Goal: Information Seeking & Learning: Find specific fact

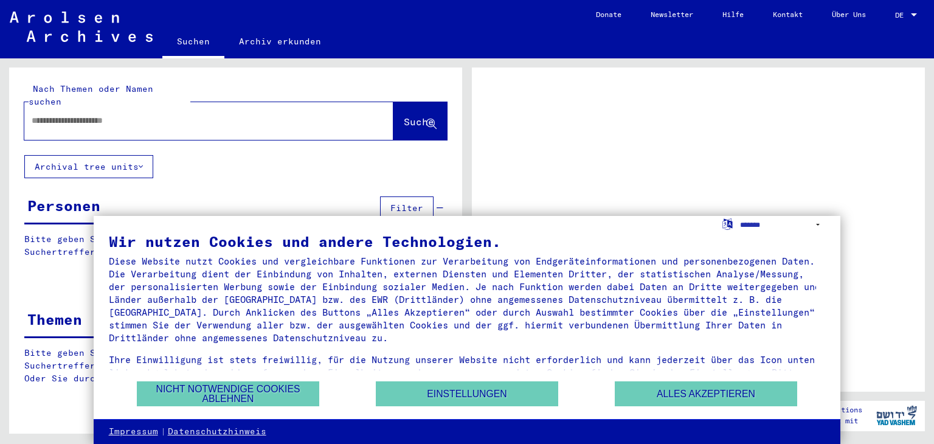
click at [152, 115] on div at bounding box center [194, 120] width 340 height 27
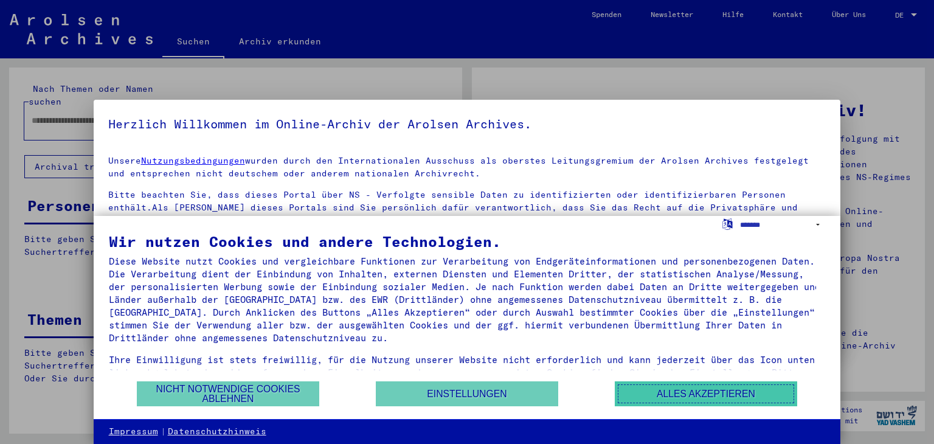
click at [703, 390] on button "Alles akzeptieren" at bounding box center [706, 393] width 182 height 25
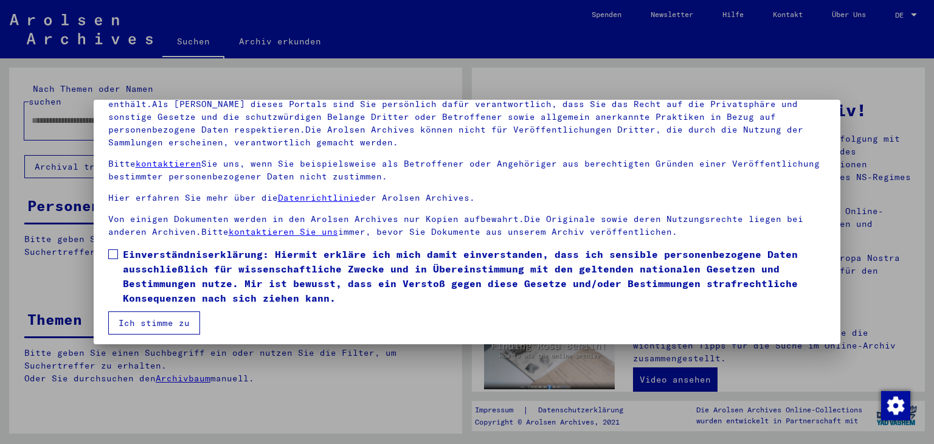
scroll to position [105, 0]
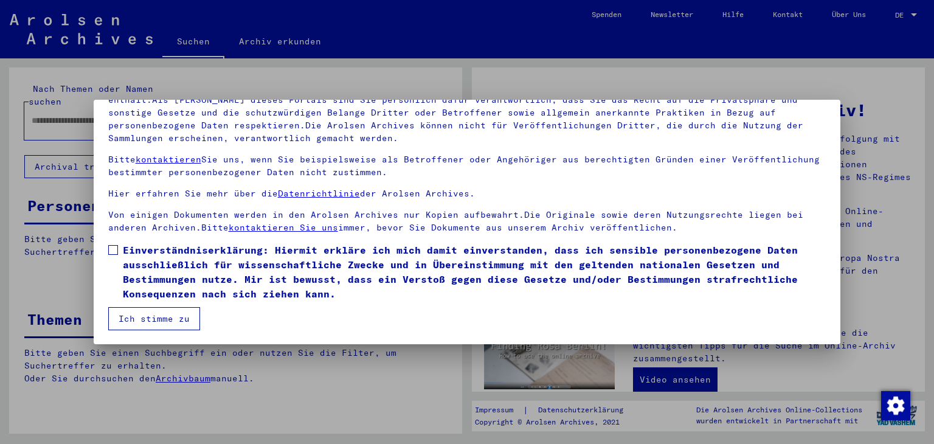
drag, startPoint x: 119, startPoint y: 251, endPoint x: 125, endPoint y: 261, distance: 11.7
click at [119, 251] on label "Einverständniserklärung: Hiermit erkläre ich mich damit einverstanden, dass ich…" at bounding box center [467, 272] width 718 height 58
click at [156, 329] on mat-dialog-container "Herzlich Willkommen im Online-Archiv der Arolsen Archives. Unsere Nutzungsbedin…" at bounding box center [467, 222] width 747 height 244
click at [148, 313] on button "Ich stimme zu" at bounding box center [154, 318] width 92 height 23
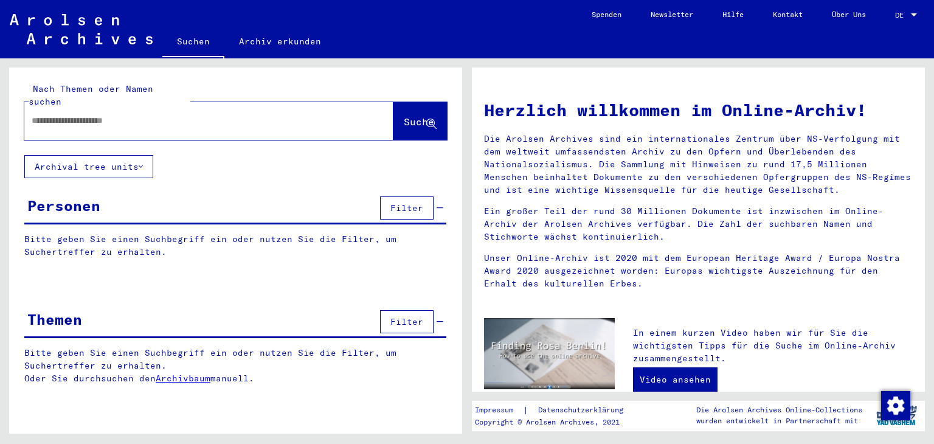
click at [66, 90] on mat-label "Nach Themen oder Namen suchen" at bounding box center [91, 95] width 125 height 24
click at [68, 117] on div at bounding box center [190, 120] width 333 height 27
click at [68, 114] on input "text" at bounding box center [194, 120] width 325 height 13
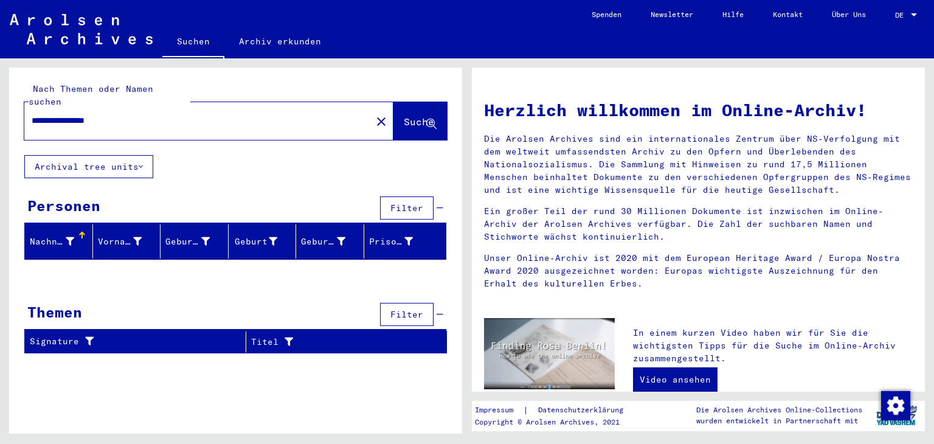
drag, startPoint x: 124, startPoint y: 105, endPoint x: 0, endPoint y: 171, distance: 140.6
click at [0, 171] on div "**********" at bounding box center [233, 245] width 467 height 375
type input "*"
drag, startPoint x: 64, startPoint y: 112, endPoint x: 168, endPoint y: 92, distance: 105.9
click at [168, 114] on input "**********" at bounding box center [194, 120] width 325 height 13
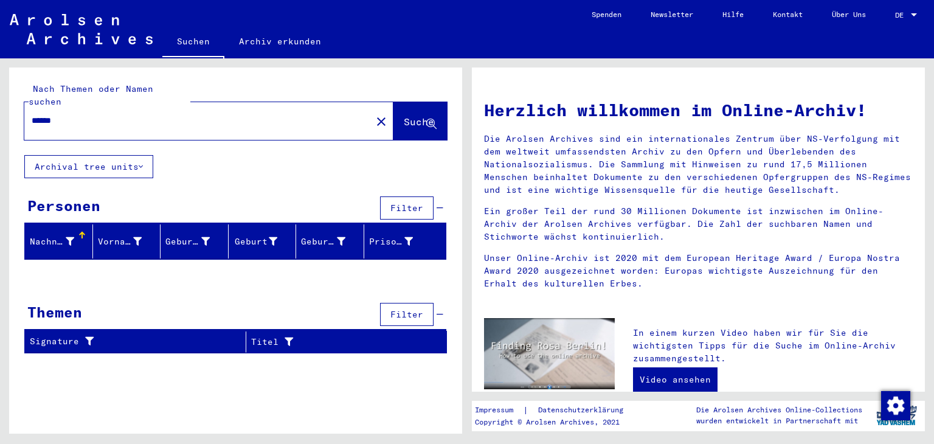
type input "******"
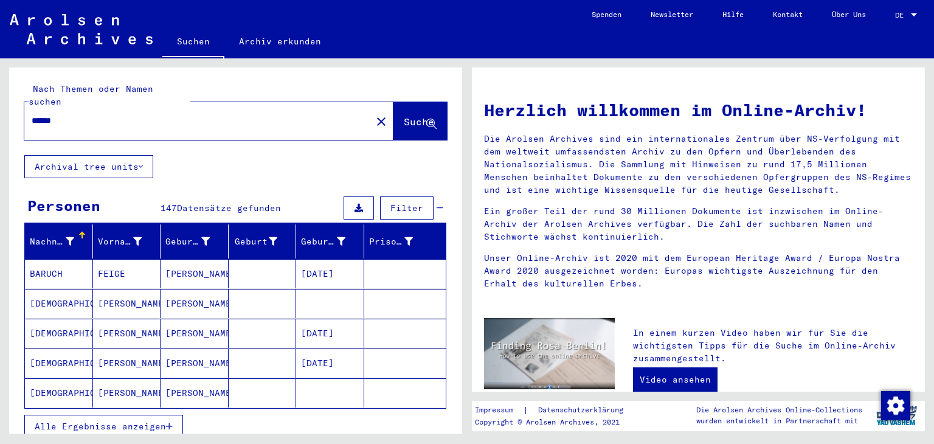
click at [146, 421] on span "Alle Ergebnisse anzeigen" at bounding box center [100, 426] width 131 height 11
click at [178, 267] on mat-cell "[PERSON_NAME]" at bounding box center [195, 273] width 68 height 29
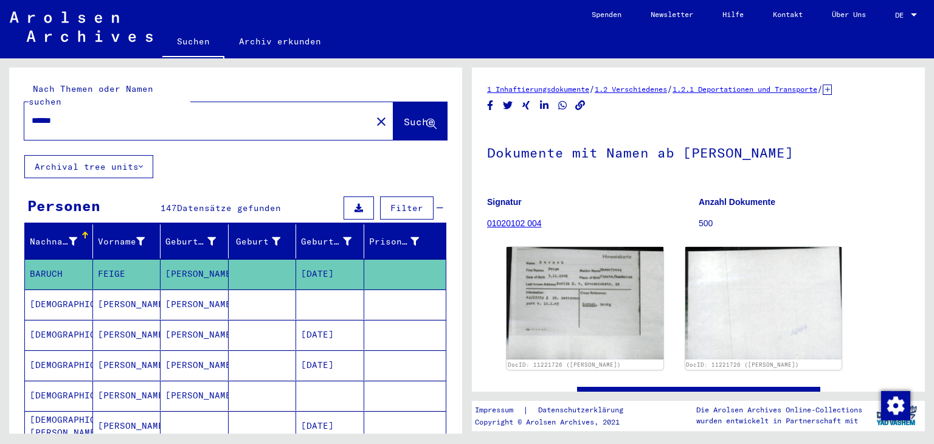
click at [190, 299] on mat-cell "[PERSON_NAME]" at bounding box center [195, 304] width 68 height 30
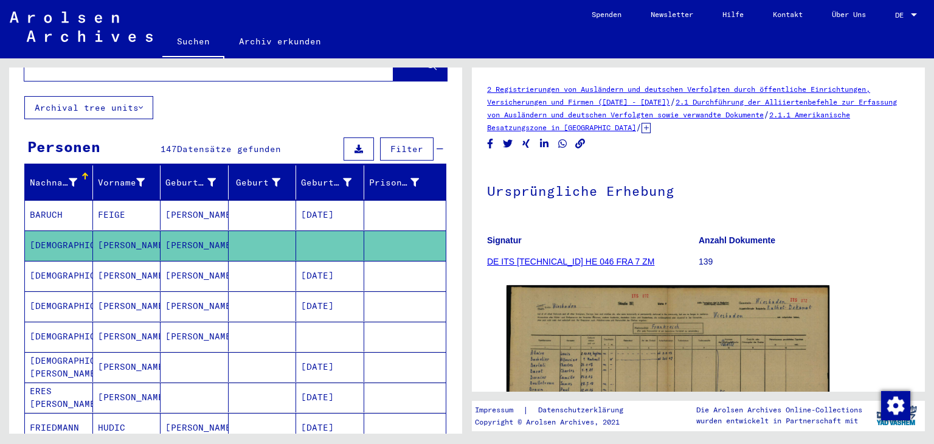
scroll to position [61, 0]
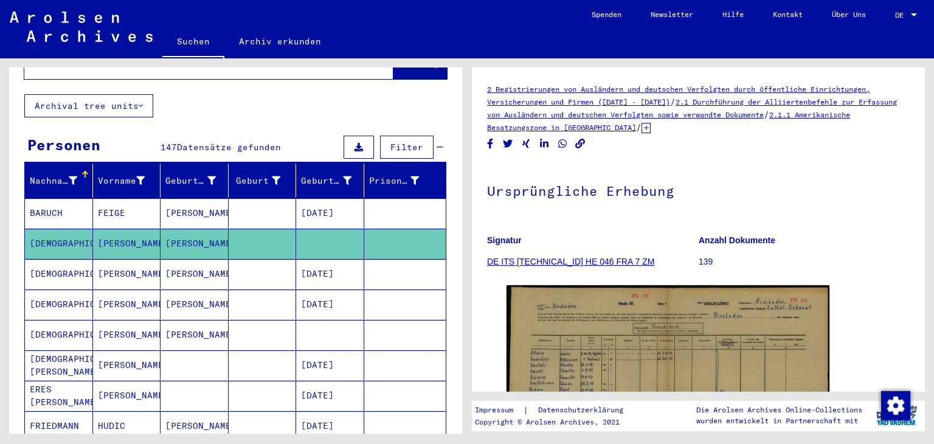
click at [178, 260] on mat-cell "[PERSON_NAME]" at bounding box center [195, 274] width 68 height 30
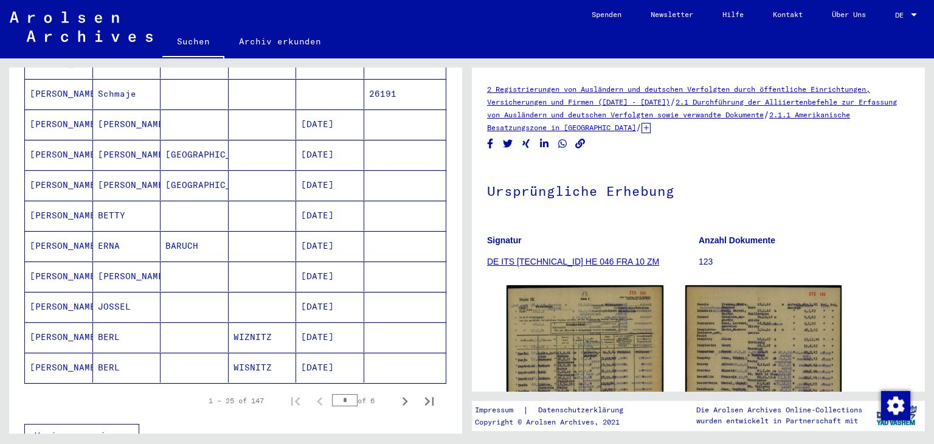
scroll to position [669, 0]
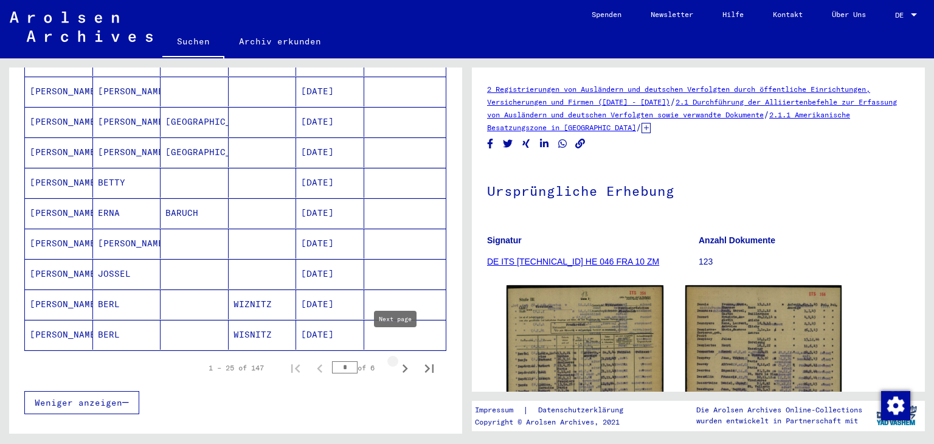
click at [396, 360] on icon "Next page" at bounding box center [404, 368] width 17 height 17
type input "*"
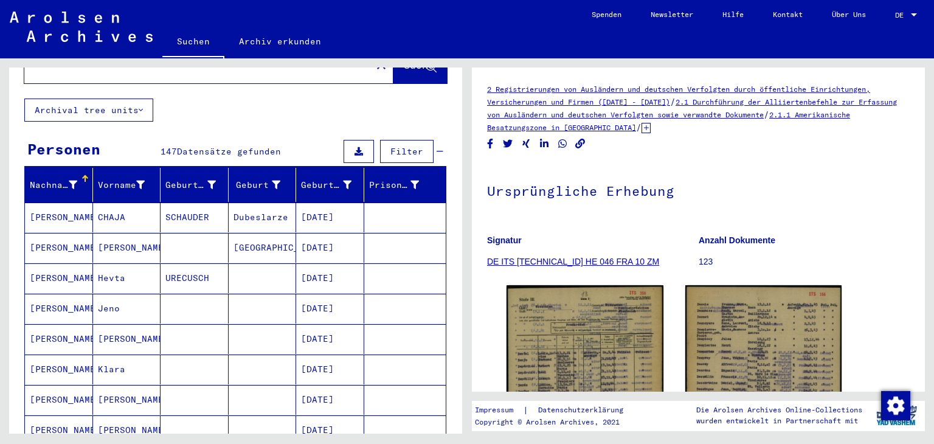
scroll to position [0, 0]
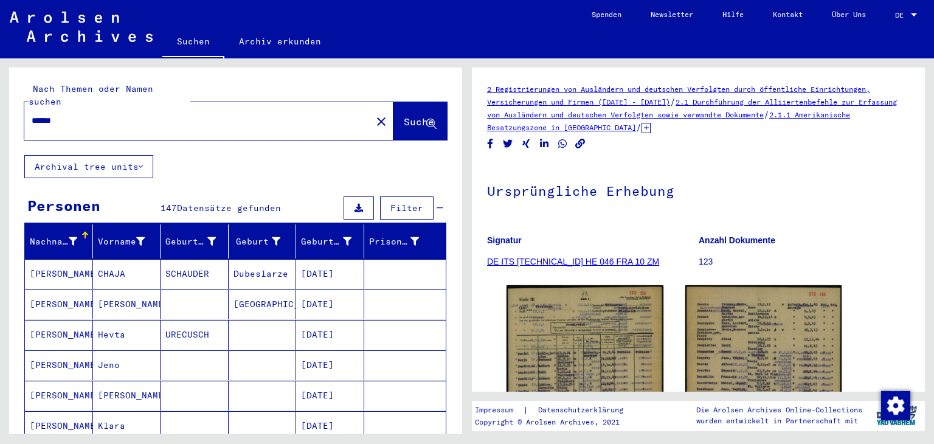
drag, startPoint x: 111, startPoint y: 112, endPoint x: 0, endPoint y: 40, distance: 132.4
click at [0, 41] on mat-sidenav-content "Suchen Archiv erkunden Detailfragen/-infos zu den Dokumenten? Stelle hier einen…" at bounding box center [467, 222] width 934 height 444
type input "*"
type input "**********"
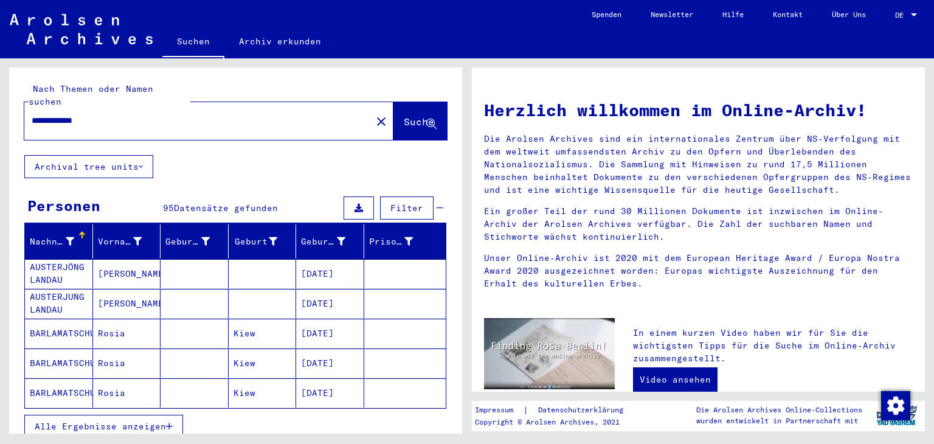
click at [131, 425] on div "Alle Ergebnisse anzeigen" at bounding box center [235, 426] width 422 height 35
click at [164, 421] on span "Alle Ergebnisse anzeigen" at bounding box center [100, 426] width 131 height 11
click at [337, 237] on icon at bounding box center [341, 241] width 9 height 9
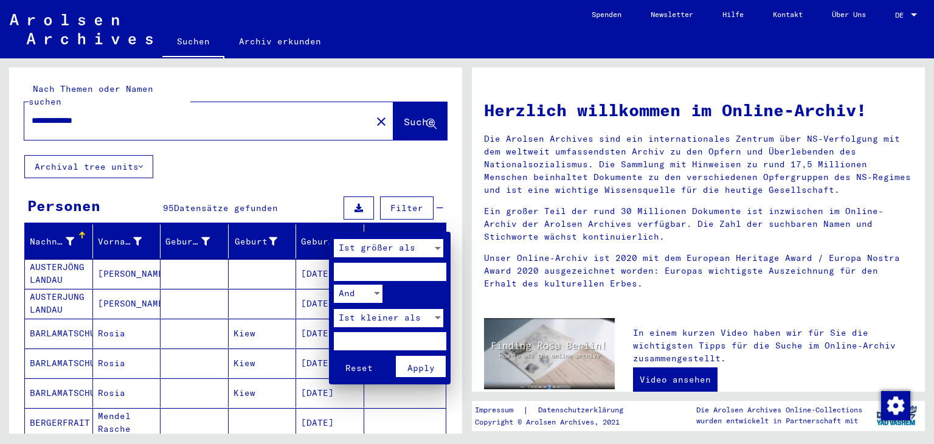
click at [421, 368] on span "Apply" at bounding box center [420, 367] width 27 height 11
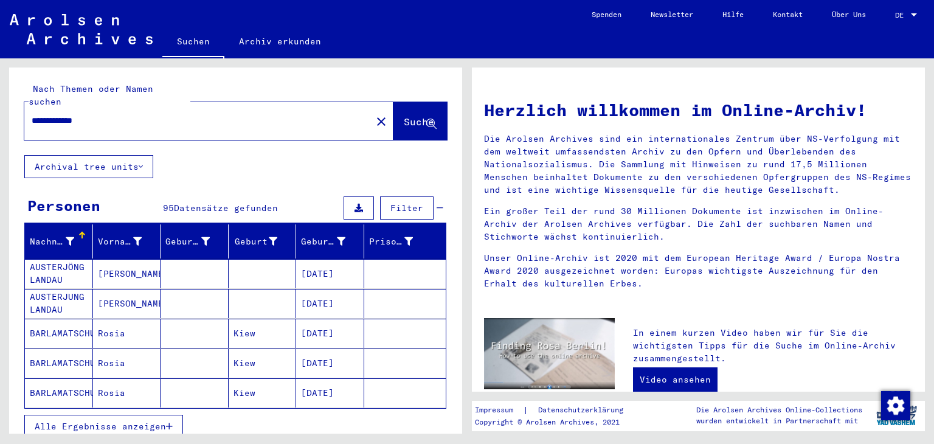
click at [174, 415] on button "Alle Ergebnisse anzeigen" at bounding box center [103, 426] width 159 height 23
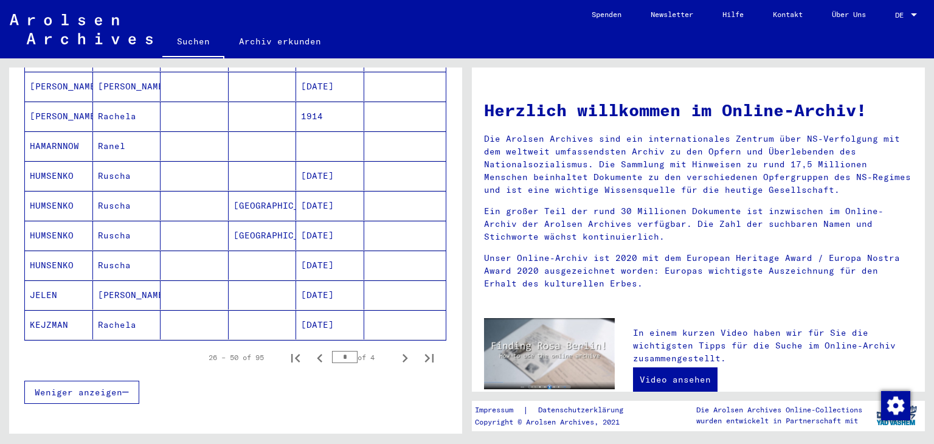
scroll to position [669, 0]
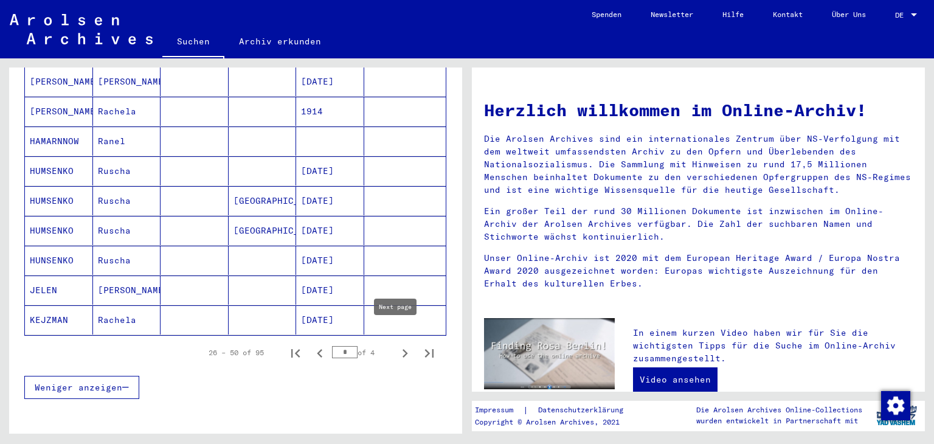
click at [396, 345] on icon "Next page" at bounding box center [404, 353] width 17 height 17
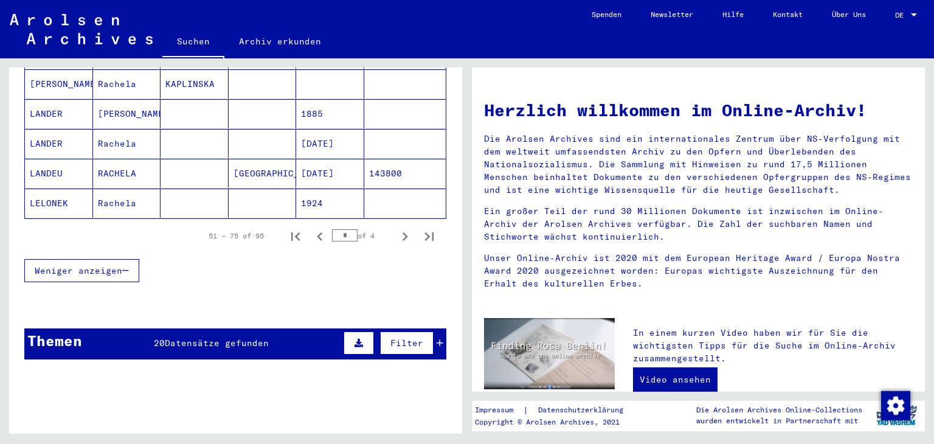
scroll to position [790, 0]
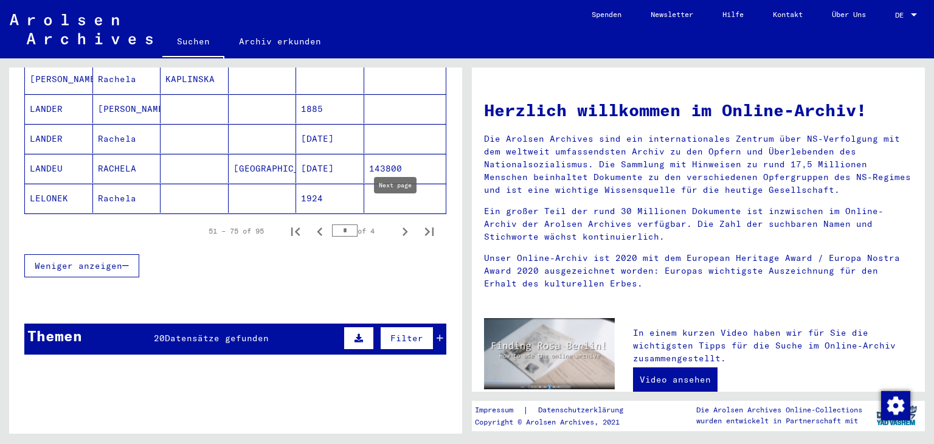
click at [396, 223] on icon "Next page" at bounding box center [404, 231] width 17 height 17
type input "*"
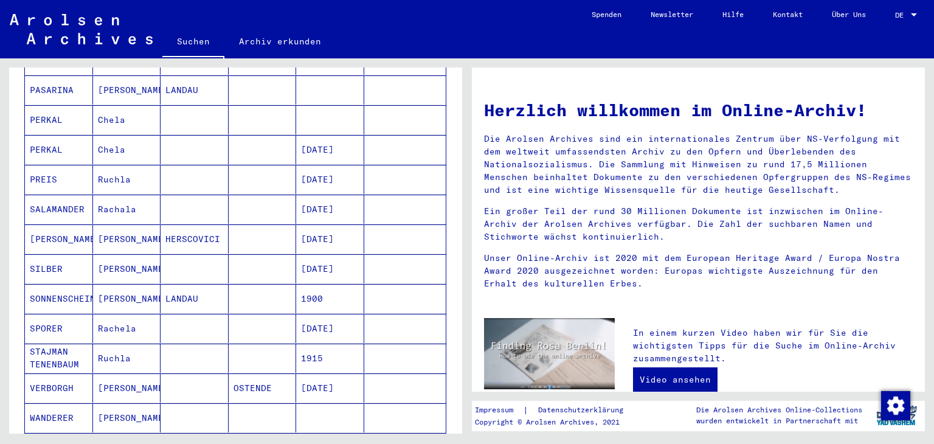
scroll to position [0, 0]
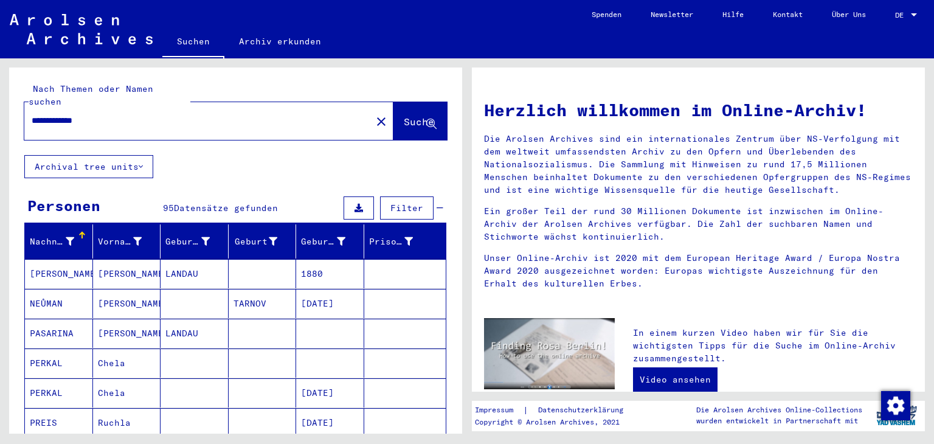
drag, startPoint x: 63, startPoint y: 105, endPoint x: 0, endPoint y: 18, distance: 108.0
click at [0, 88] on div "**********" at bounding box center [233, 245] width 467 height 375
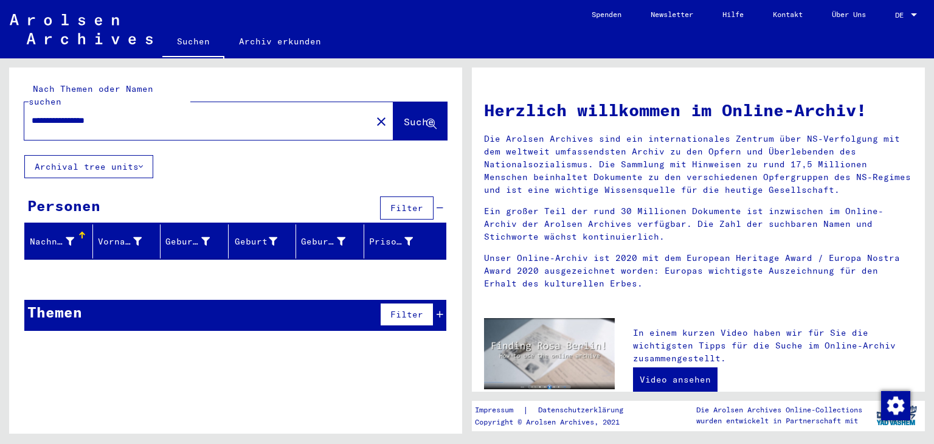
drag, startPoint x: 85, startPoint y: 105, endPoint x: 392, endPoint y: 73, distance: 308.7
click at [392, 78] on div "**********" at bounding box center [235, 111] width 453 height 88
type input "**********"
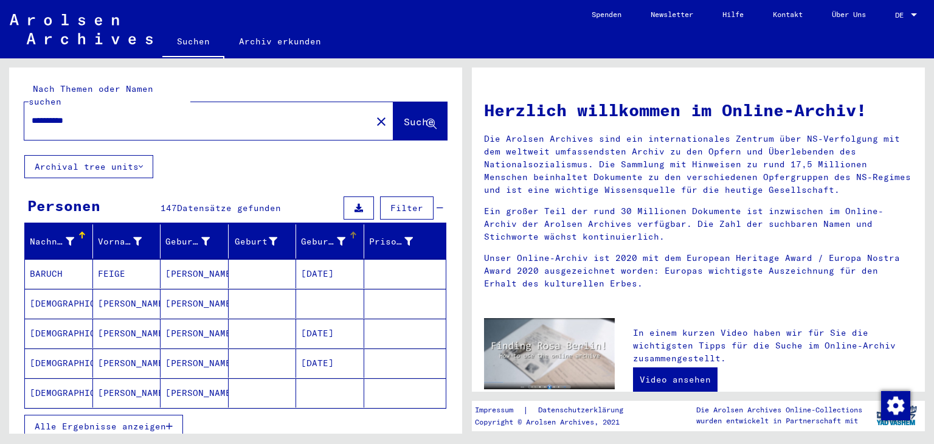
click at [337, 237] on icon at bounding box center [341, 241] width 9 height 9
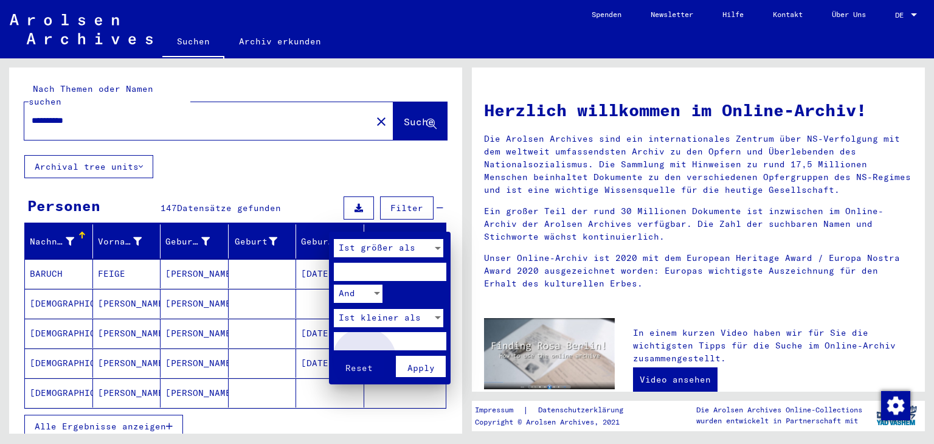
click at [403, 368] on button "Apply" at bounding box center [421, 366] width 50 height 21
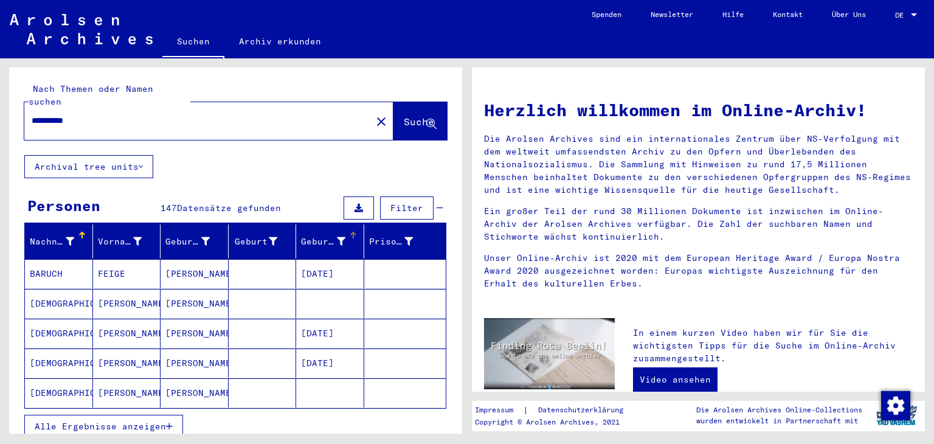
click at [243, 266] on mat-cell at bounding box center [263, 273] width 68 height 29
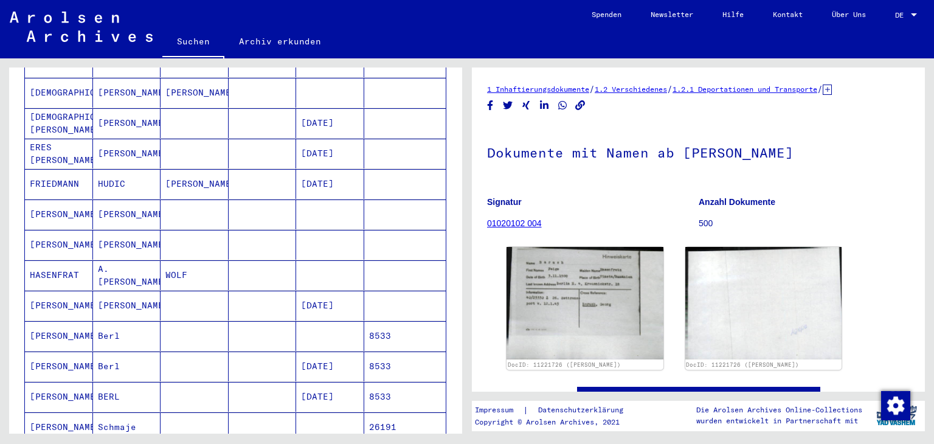
scroll to position [304, 0]
click at [311, 320] on mat-cell at bounding box center [330, 335] width 68 height 30
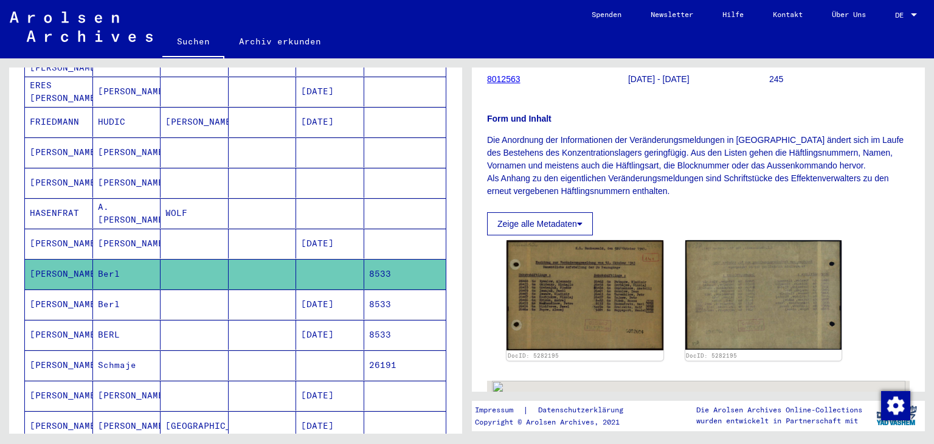
scroll to position [182, 0]
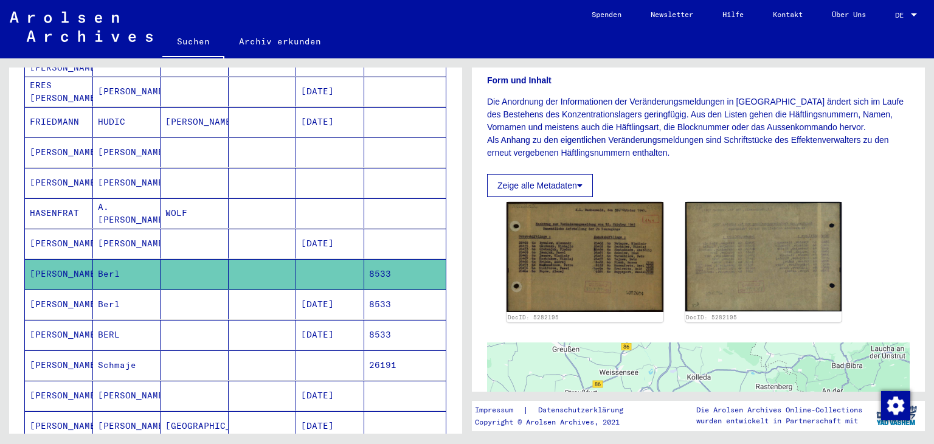
click at [314, 289] on mat-cell "[DATE]" at bounding box center [330, 304] width 68 height 30
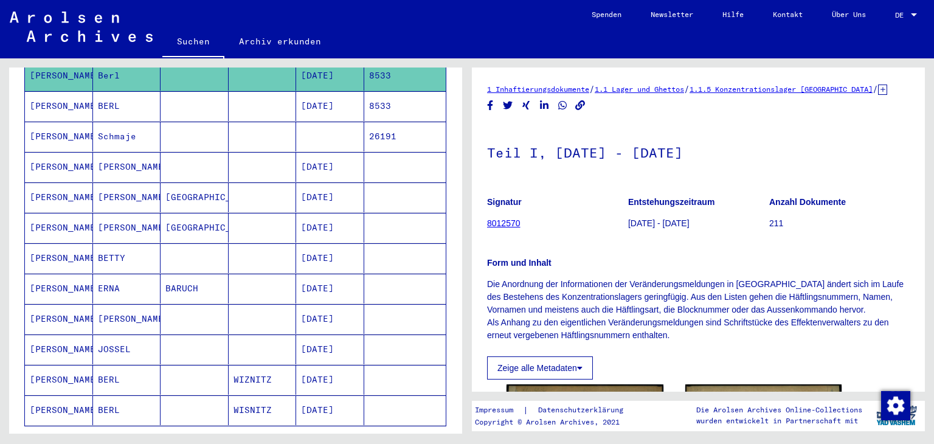
scroll to position [608, 0]
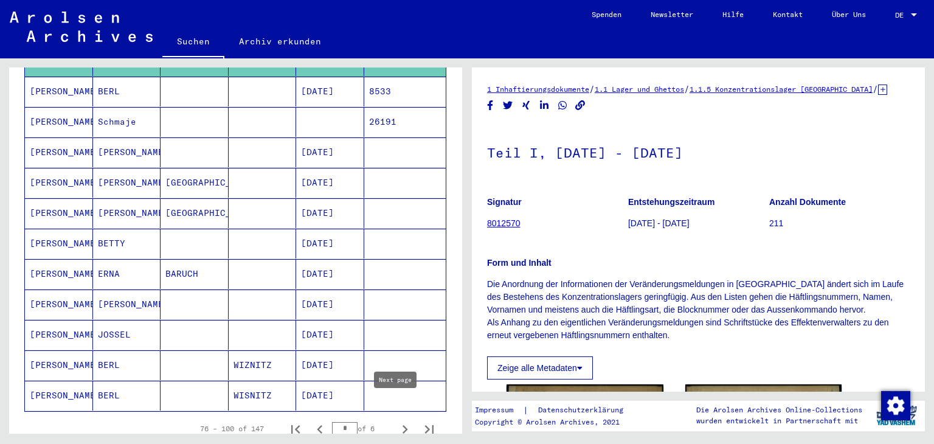
click at [400, 421] on icon "Next page" at bounding box center [404, 429] width 17 height 17
type input "*"
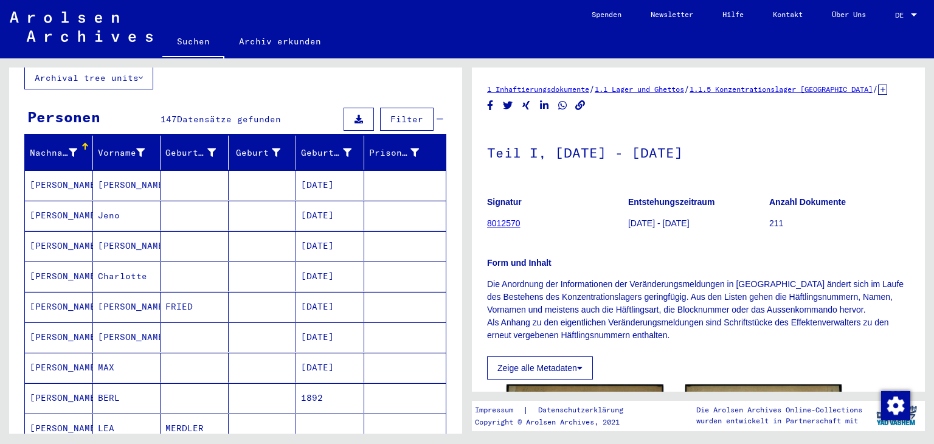
scroll to position [0, 0]
